Goal: Task Accomplishment & Management: Use online tool/utility

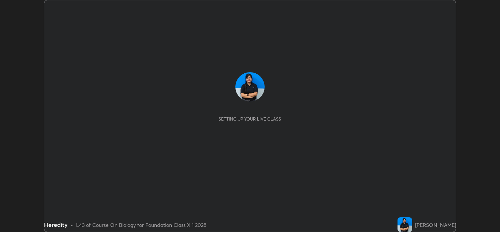
scroll to position [232, 500]
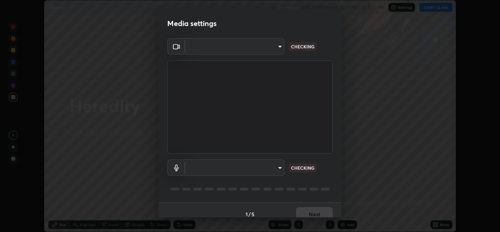
type input "a5fd4db2a2ff04be9e75800ceec395402009cfa99126b0c31c67d7c87717ec82"
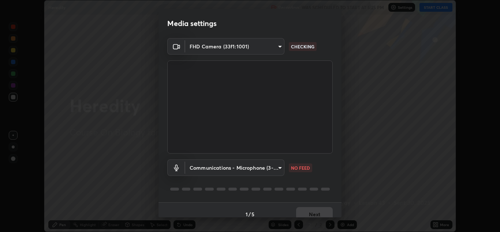
click at [274, 168] on body "Erase all Heredity Recording WAS SCHEDULED TO START AT 5:25 PM Settings START C…" at bounding box center [250, 116] width 500 height 232
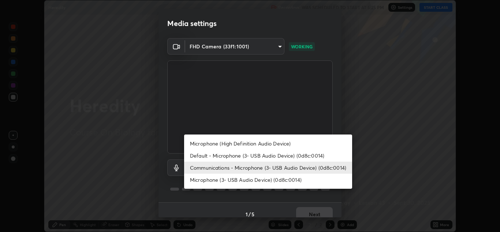
click at [256, 145] on li "Microphone (High Definition Audio Device)" at bounding box center [268, 143] width 168 height 12
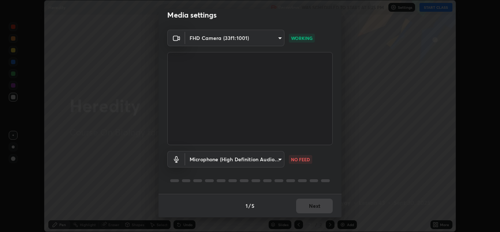
scroll to position [0, 0]
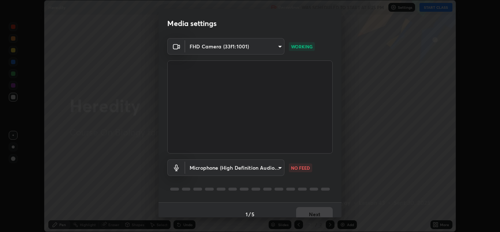
click at [272, 169] on body "Erase all Heredity Recording WAS SCHEDULED TO START AT 5:25 PM Settings START C…" at bounding box center [250, 116] width 500 height 232
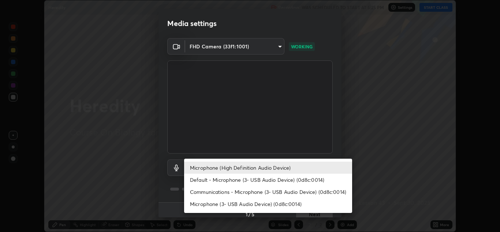
click at [287, 177] on li "Default - Microphone (3- USB Audio Device) (0d8c:0014)" at bounding box center [268, 179] width 168 height 12
type input "default"
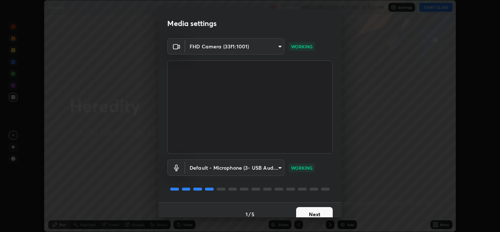
scroll to position [8, 0]
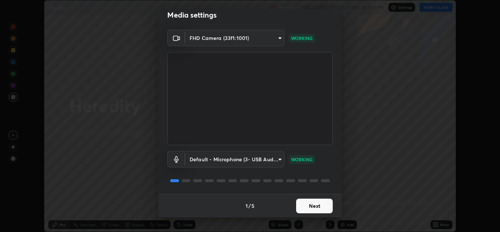
click at [318, 203] on button "Next" at bounding box center [314, 205] width 37 height 15
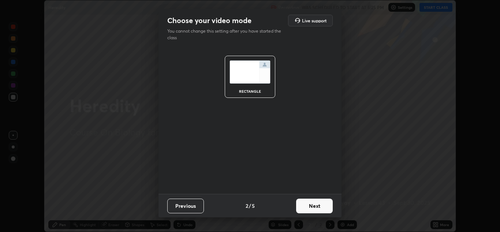
click at [321, 206] on button "Next" at bounding box center [314, 205] width 37 height 15
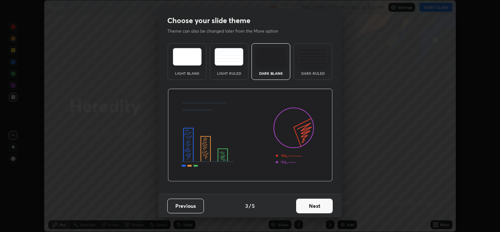
click at [321, 208] on button "Next" at bounding box center [314, 205] width 37 height 15
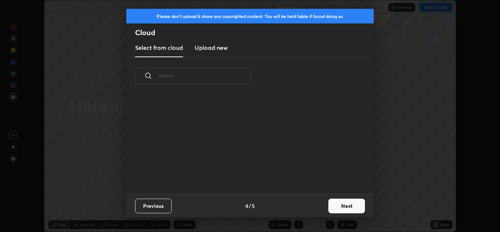
click at [321, 210] on div "Previous 4 / 5 Next" at bounding box center [249, 205] width 247 height 23
click at [341, 208] on button "Next" at bounding box center [346, 205] width 37 height 15
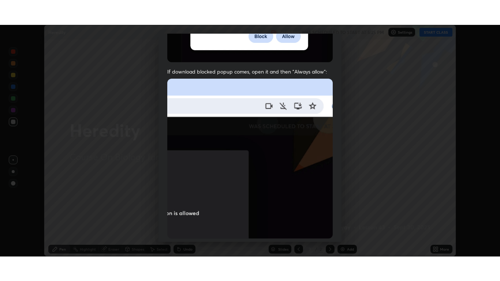
scroll to position [158, 0]
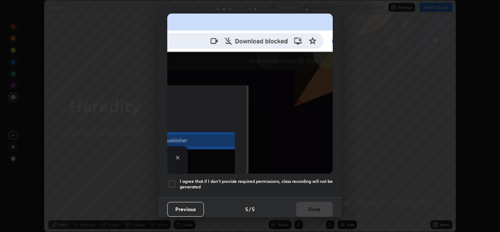
click at [173, 180] on div at bounding box center [171, 183] width 9 height 9
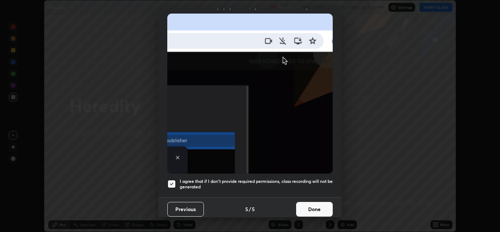
click at [315, 205] on button "Done" at bounding box center [314, 209] width 37 height 15
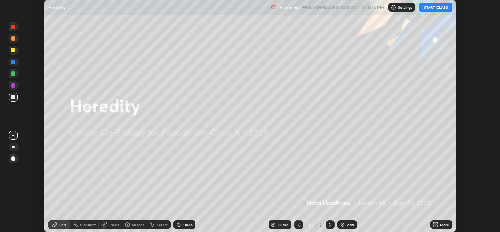
click at [437, 10] on button "START CLASS" at bounding box center [435, 7] width 33 height 9
click at [441, 226] on div "More" at bounding box center [444, 225] width 9 height 4
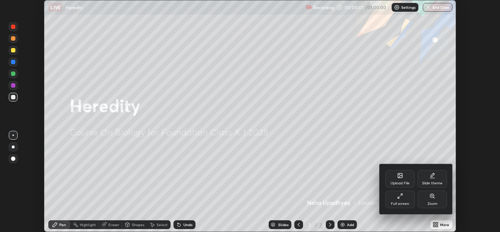
click at [401, 197] on icon at bounding box center [400, 196] width 6 height 6
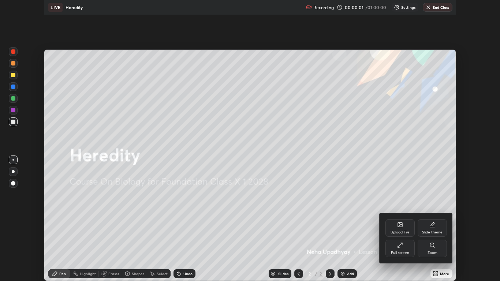
scroll to position [281, 500]
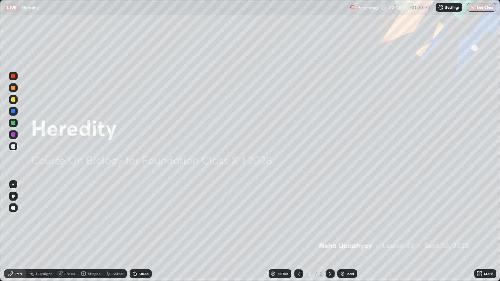
click at [284, 231] on div "Slides" at bounding box center [283, 274] width 10 height 4
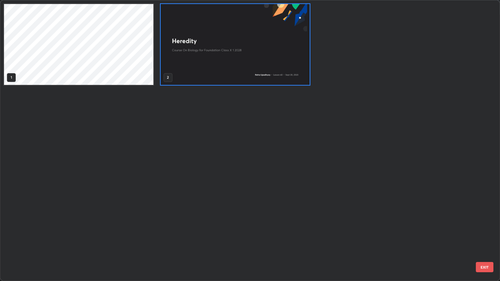
scroll to position [278, 496]
click at [229, 80] on img "grid" at bounding box center [235, 44] width 149 height 81
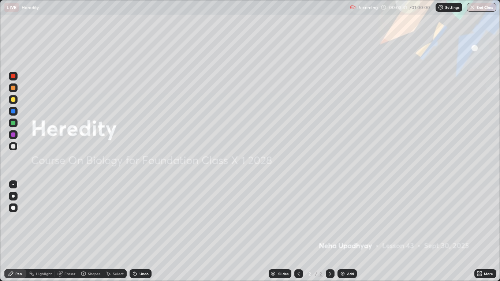
click at [229, 78] on img "grid" at bounding box center [235, 44] width 149 height 81
click at [349, 231] on div "Add" at bounding box center [350, 274] width 7 height 4
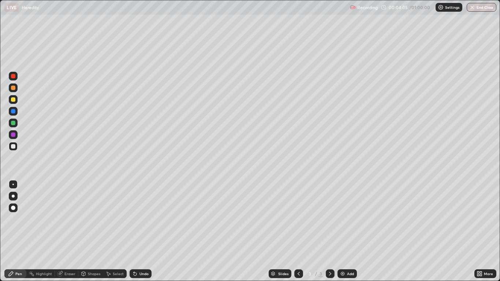
click at [139, 231] on div "Undo" at bounding box center [143, 274] width 9 height 4
click at [138, 231] on div "Undo" at bounding box center [141, 273] width 22 height 9
click at [14, 195] on div at bounding box center [13, 196] width 3 height 3
click at [15, 125] on div at bounding box center [13, 123] width 4 height 4
click at [70, 231] on div "Eraser" at bounding box center [69, 274] width 11 height 4
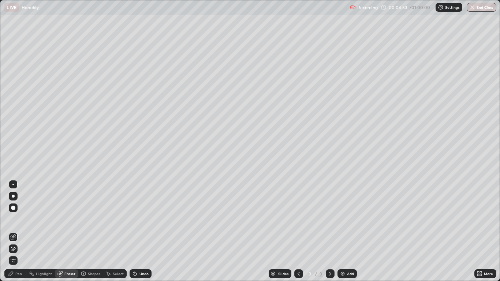
click at [19, 231] on div "Pen" at bounding box center [18, 274] width 7 height 4
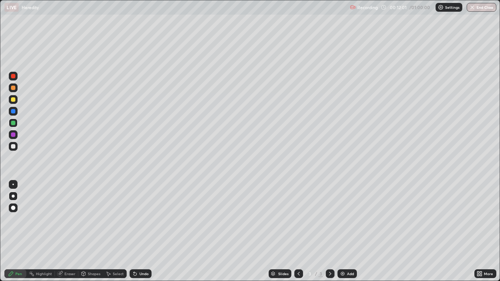
click at [142, 231] on div "Undo" at bounding box center [143, 274] width 9 height 4
click at [138, 231] on div "Undo" at bounding box center [141, 273] width 22 height 9
click at [141, 231] on div "Undo" at bounding box center [141, 273] width 22 height 9
click at [142, 231] on div "Undo" at bounding box center [141, 273] width 22 height 9
click at [348, 231] on div "Add" at bounding box center [350, 274] width 7 height 4
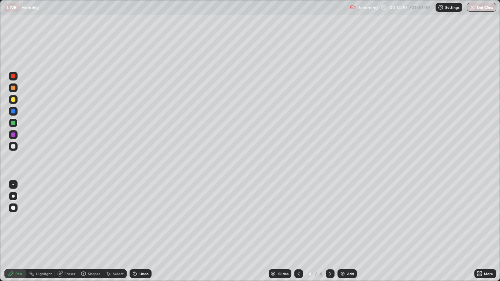
click at [298, 231] on icon at bounding box center [299, 274] width 6 height 6
click at [345, 231] on img at bounding box center [343, 274] width 6 height 6
click at [332, 231] on icon at bounding box center [330, 274] width 6 height 6
click at [298, 231] on icon at bounding box center [299, 274] width 6 height 6
click at [14, 137] on div at bounding box center [13, 134] width 4 height 4
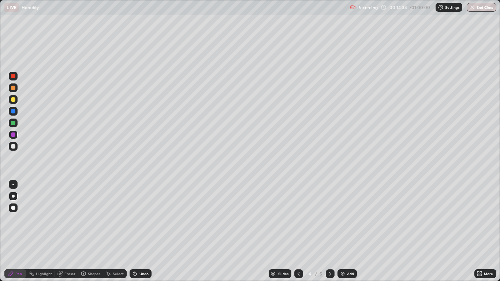
click at [15, 101] on div at bounding box center [13, 99] width 4 height 4
click at [13, 124] on div at bounding box center [13, 123] width 4 height 4
click at [14, 135] on div at bounding box center [13, 134] width 4 height 4
click at [14, 125] on div at bounding box center [13, 123] width 4 height 4
click at [15, 134] on div at bounding box center [13, 134] width 4 height 4
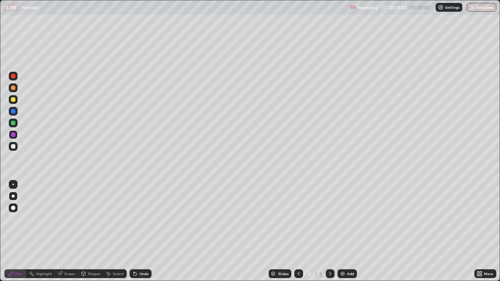
click at [139, 231] on div "Undo" at bounding box center [141, 273] width 22 height 9
click at [140, 231] on div "Undo" at bounding box center [143, 274] width 9 height 4
click at [13, 123] on div at bounding box center [13, 123] width 4 height 4
click at [143, 231] on div "Undo" at bounding box center [143, 274] width 9 height 4
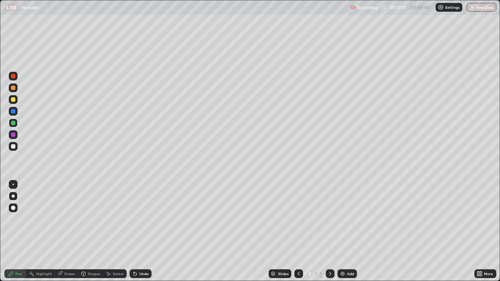
click at [145, 231] on div "Undo" at bounding box center [143, 274] width 9 height 4
click at [146, 231] on div "Undo" at bounding box center [141, 273] width 22 height 9
click at [145, 231] on div "Undo" at bounding box center [143, 274] width 9 height 4
click at [147, 231] on div "Undo" at bounding box center [143, 274] width 9 height 4
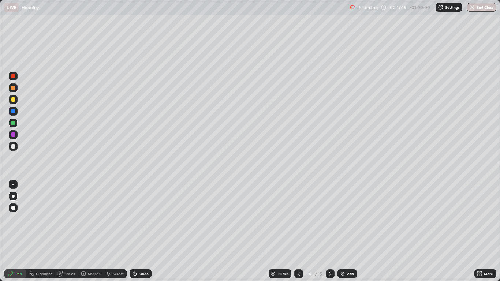
click at [146, 231] on div "Undo" at bounding box center [143, 274] width 9 height 4
click at [144, 231] on div "Undo" at bounding box center [143, 274] width 9 height 4
click at [142, 231] on div "Undo" at bounding box center [143, 274] width 9 height 4
click at [141, 231] on div "Undo" at bounding box center [143, 274] width 9 height 4
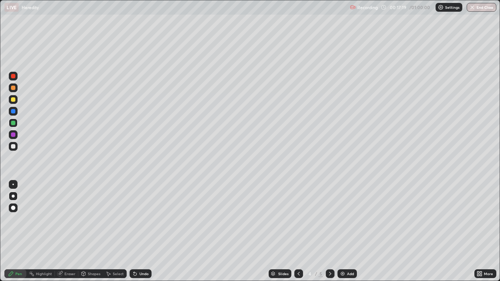
click at [346, 231] on div "Add" at bounding box center [346, 273] width 19 height 9
click at [13, 136] on div at bounding box center [13, 134] width 4 height 4
click at [13, 124] on div at bounding box center [13, 123] width 4 height 4
click at [14, 135] on div at bounding box center [13, 134] width 4 height 4
click at [14, 126] on div at bounding box center [13, 123] width 9 height 9
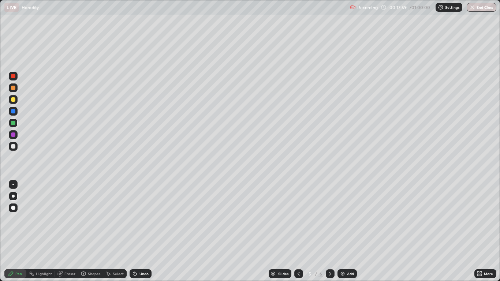
click at [144, 231] on div "Undo" at bounding box center [143, 274] width 9 height 4
click at [143, 231] on div "Undo" at bounding box center [143, 274] width 9 height 4
click at [21, 231] on div "Pen" at bounding box center [18, 274] width 7 height 4
click at [69, 231] on div "Eraser" at bounding box center [69, 274] width 11 height 4
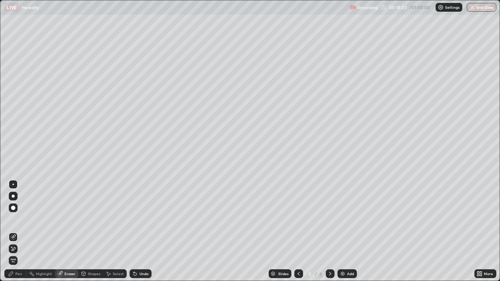
click at [93, 231] on div "Shapes" at bounding box center [94, 274] width 12 height 4
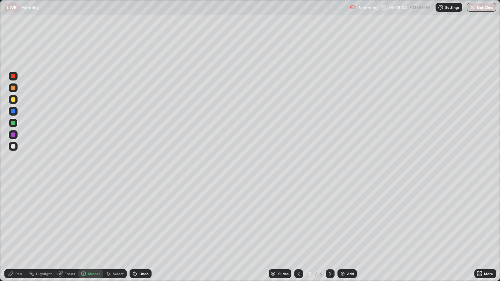
click at [18, 231] on div "Pen" at bounding box center [18, 274] width 7 height 4
click at [91, 231] on div "Shapes" at bounding box center [94, 274] width 12 height 4
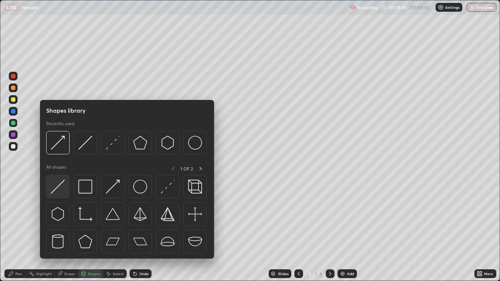
click at [60, 188] on img at bounding box center [58, 187] width 14 height 14
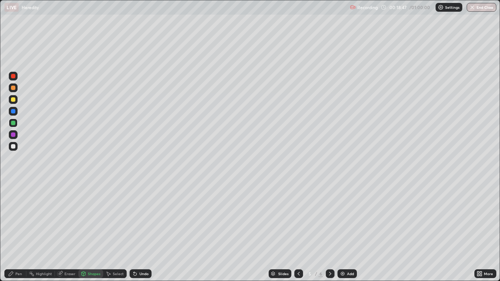
click at [18, 231] on div "Pen" at bounding box center [18, 274] width 7 height 4
click at [299, 231] on icon at bounding box center [299, 274] width 6 height 6
click at [327, 231] on div at bounding box center [330, 273] width 9 height 9
click at [14, 135] on div at bounding box center [13, 134] width 4 height 4
click at [298, 231] on icon at bounding box center [299, 274] width 6 height 6
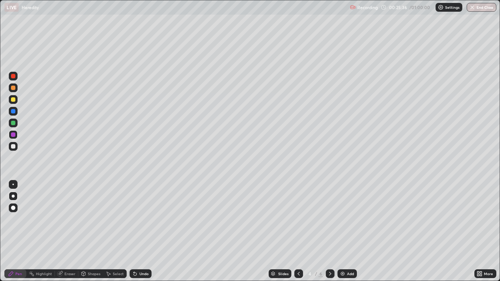
click at [332, 231] on icon at bounding box center [330, 274] width 6 height 6
click at [333, 231] on div at bounding box center [330, 273] width 9 height 9
click at [69, 231] on div "Eraser" at bounding box center [69, 274] width 11 height 4
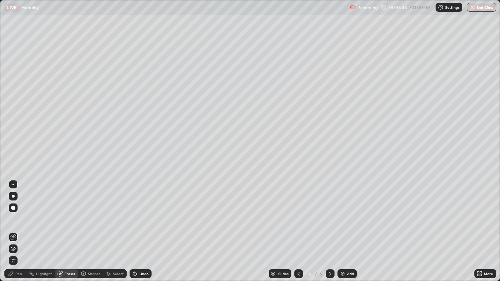
click at [12, 231] on span "Erase all" at bounding box center [13, 260] width 8 height 4
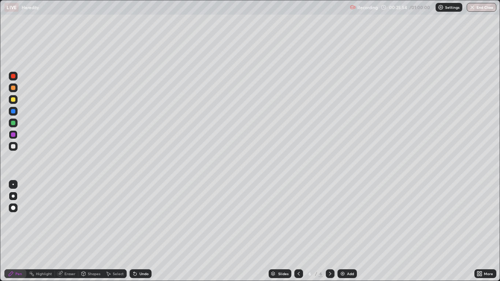
click at [90, 231] on div "Shapes" at bounding box center [94, 274] width 12 height 4
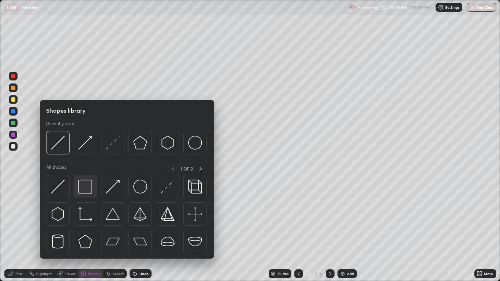
click at [86, 186] on img at bounding box center [85, 187] width 14 height 14
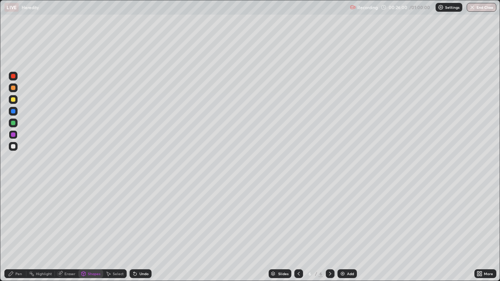
click at [89, 231] on div "Shapes" at bounding box center [94, 274] width 12 height 4
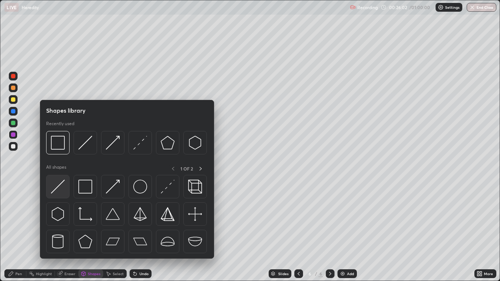
click at [59, 187] on img at bounding box center [58, 187] width 14 height 14
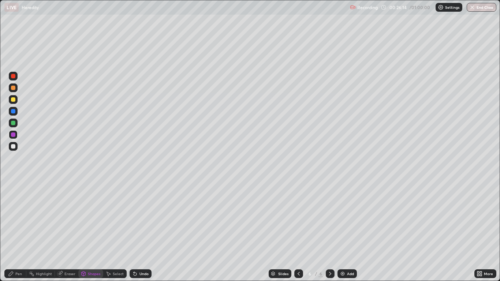
click at [22, 231] on div "Pen" at bounding box center [18, 274] width 7 height 4
click at [12, 124] on div at bounding box center [13, 123] width 4 height 4
click at [298, 231] on icon at bounding box center [299, 274] width 6 height 6
click at [330, 231] on icon at bounding box center [330, 274] width 6 height 6
click at [298, 231] on icon at bounding box center [299, 274] width 6 height 6
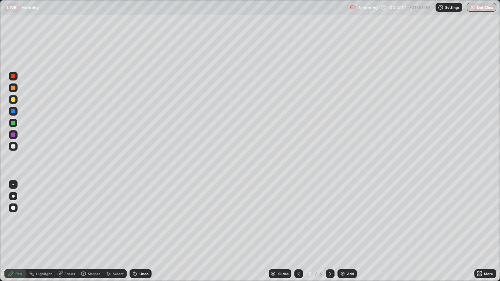
click at [329, 231] on icon at bounding box center [330, 274] width 6 height 6
click at [299, 231] on icon at bounding box center [299, 274] width 6 height 6
click at [302, 231] on div at bounding box center [298, 273] width 9 height 9
click at [329, 231] on icon at bounding box center [330, 274] width 6 height 6
click at [331, 231] on div at bounding box center [330, 273] width 9 height 9
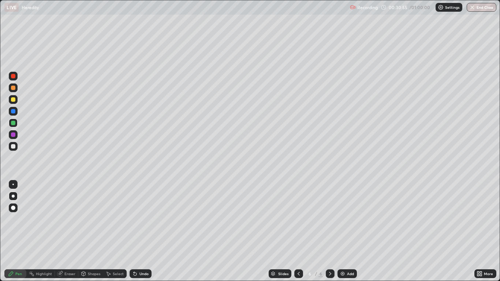
click at [331, 231] on div at bounding box center [330, 273] width 9 height 9
click at [350, 231] on div "Add" at bounding box center [350, 274] width 7 height 4
click at [12, 77] on div at bounding box center [13, 76] width 4 height 4
click at [298, 231] on icon at bounding box center [299, 274] width 6 height 6
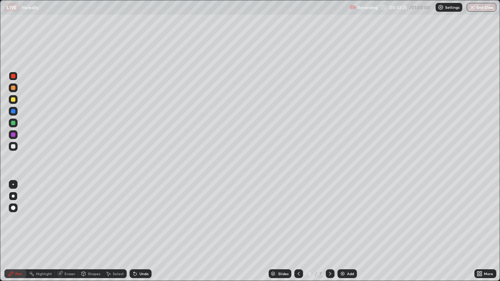
click at [298, 231] on icon at bounding box center [299, 274] width 6 height 6
click at [331, 231] on icon at bounding box center [330, 274] width 6 height 6
click at [332, 231] on div at bounding box center [330, 273] width 9 height 9
click at [330, 231] on icon at bounding box center [330, 274] width 6 height 6
click at [329, 231] on icon at bounding box center [330, 274] width 6 height 6
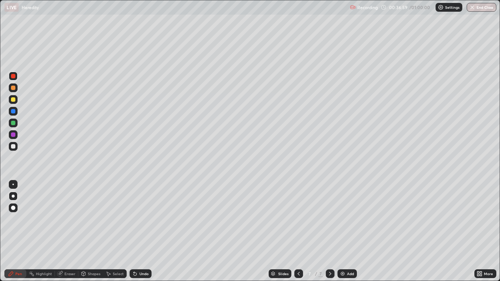
click at [349, 231] on div "Add" at bounding box center [350, 274] width 7 height 4
click at [14, 112] on div at bounding box center [13, 111] width 4 height 4
click at [329, 231] on icon at bounding box center [330, 274] width 6 height 6
click at [347, 231] on div "Add" at bounding box center [350, 274] width 7 height 4
click at [16, 102] on div at bounding box center [13, 99] width 9 height 9
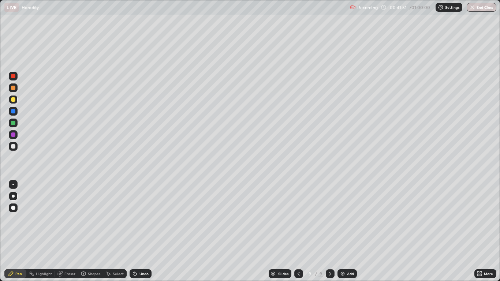
click at [70, 231] on div "Eraser" at bounding box center [69, 274] width 11 height 4
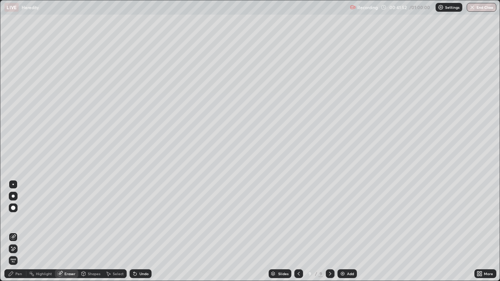
click at [14, 231] on icon at bounding box center [13, 249] width 6 height 6
click at [18, 231] on div "Pen" at bounding box center [18, 274] width 7 height 4
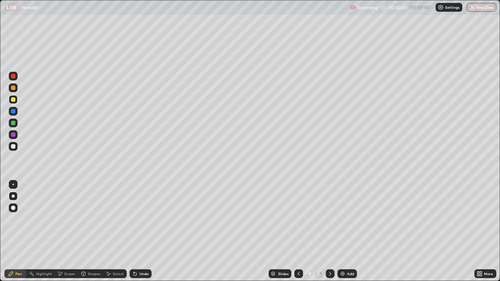
click at [68, 231] on div "Eraser" at bounding box center [69, 274] width 11 height 4
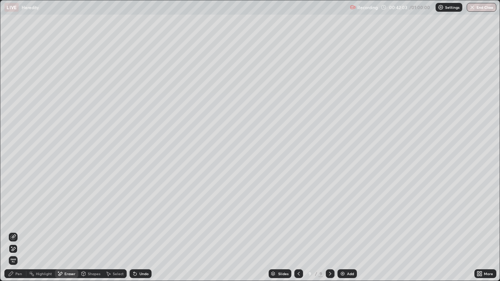
click at [21, 231] on div "Pen" at bounding box center [18, 274] width 7 height 4
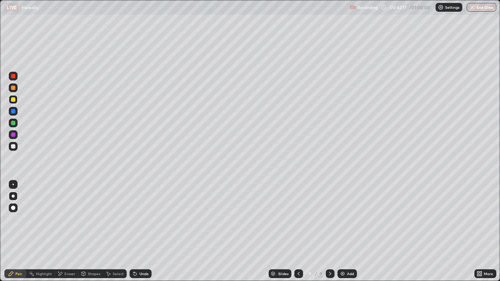
click at [142, 231] on div "Undo" at bounding box center [143, 274] width 9 height 4
click at [143, 231] on div "Undo" at bounding box center [143, 274] width 9 height 4
click at [143, 231] on div "Undo" at bounding box center [141, 273] width 22 height 9
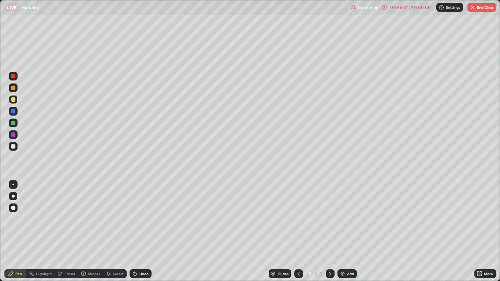
click at [347, 231] on div "Add" at bounding box center [350, 274] width 7 height 4
click at [478, 10] on button "End Class" at bounding box center [481, 7] width 29 height 9
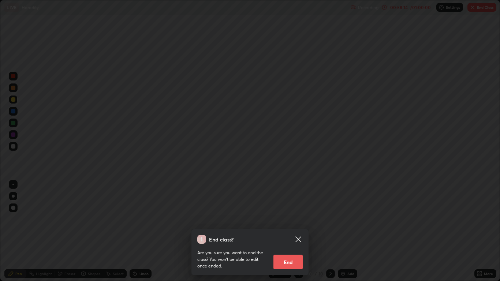
click at [298, 231] on button "End" at bounding box center [287, 262] width 29 height 15
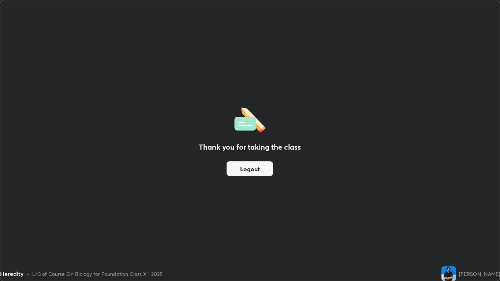
click at [257, 169] on button "Logout" at bounding box center [250, 168] width 46 height 15
